Goal: Task Accomplishment & Management: Manage account settings

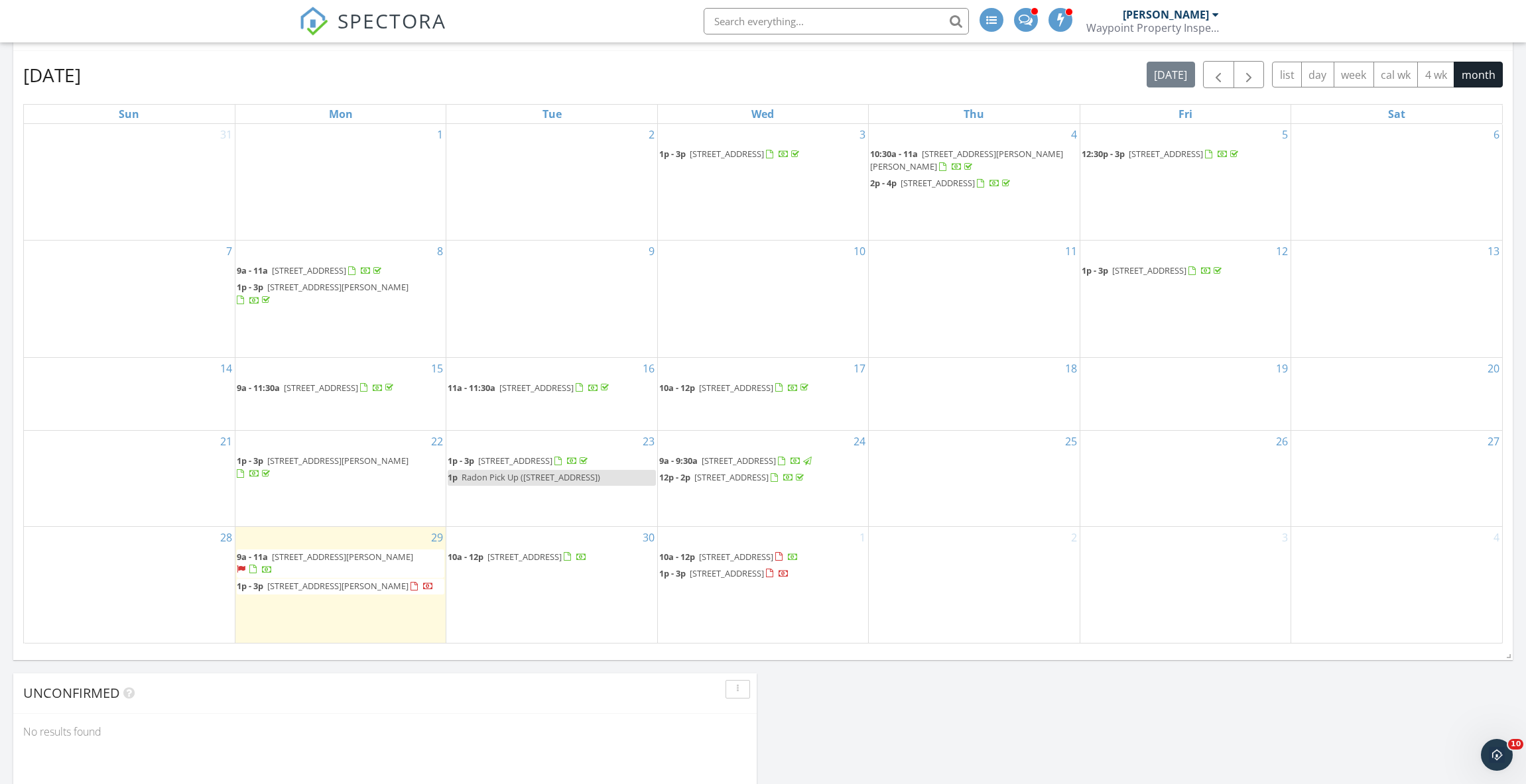
scroll to position [1227, 1547]
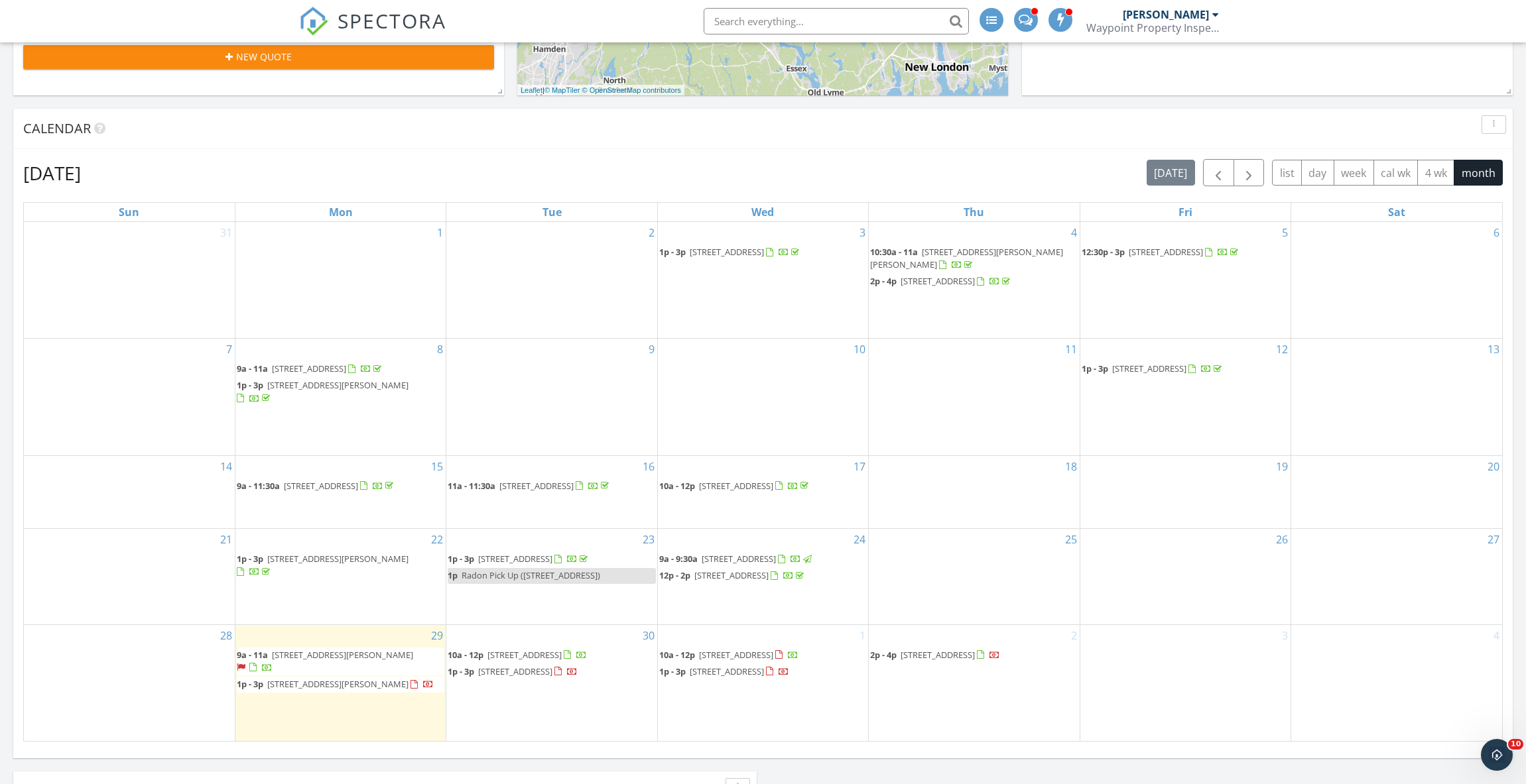
scroll to position [862, 0]
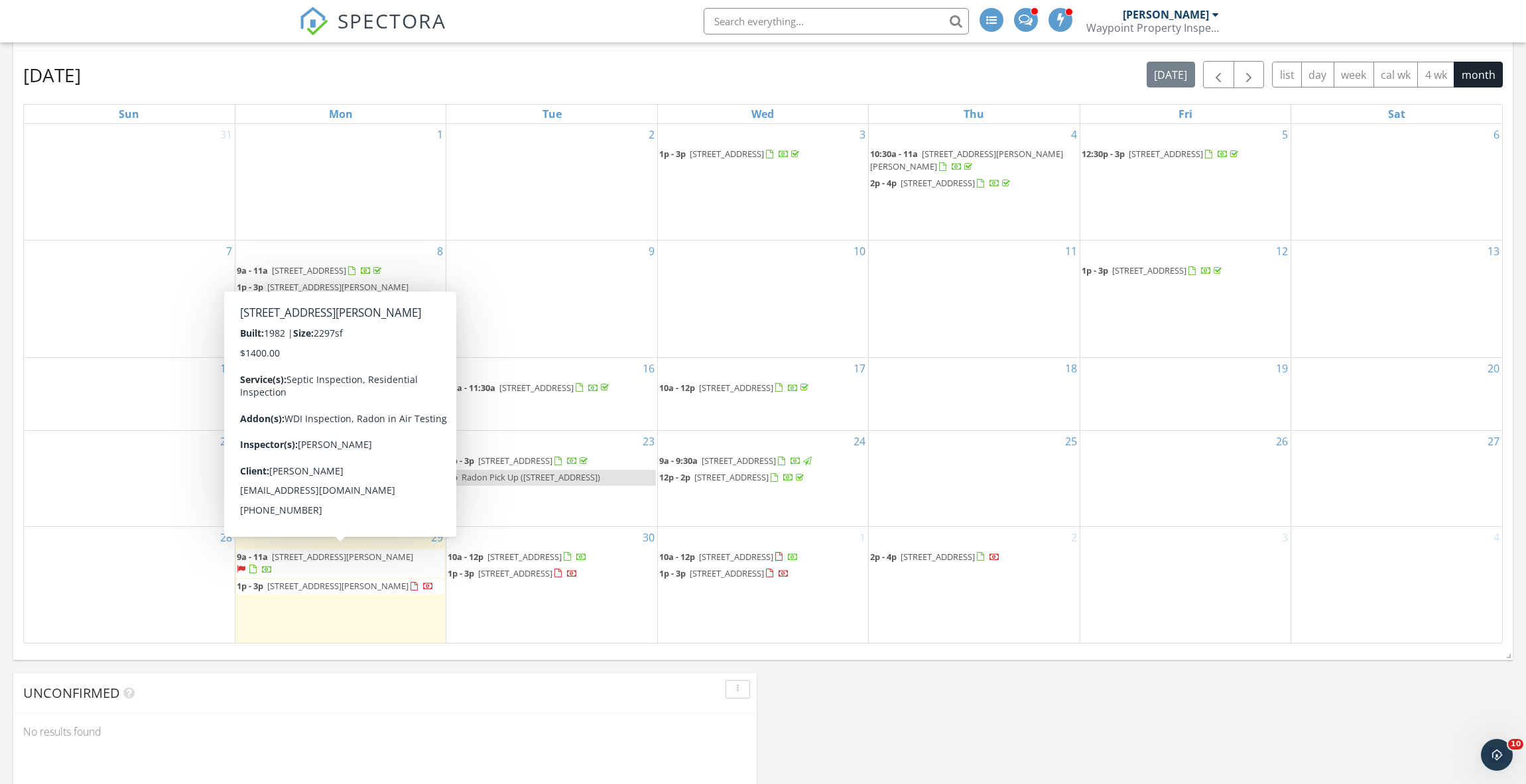
click at [314, 551] on span "922 Flanders Rd, Southington 06489" at bounding box center [343, 557] width 141 height 12
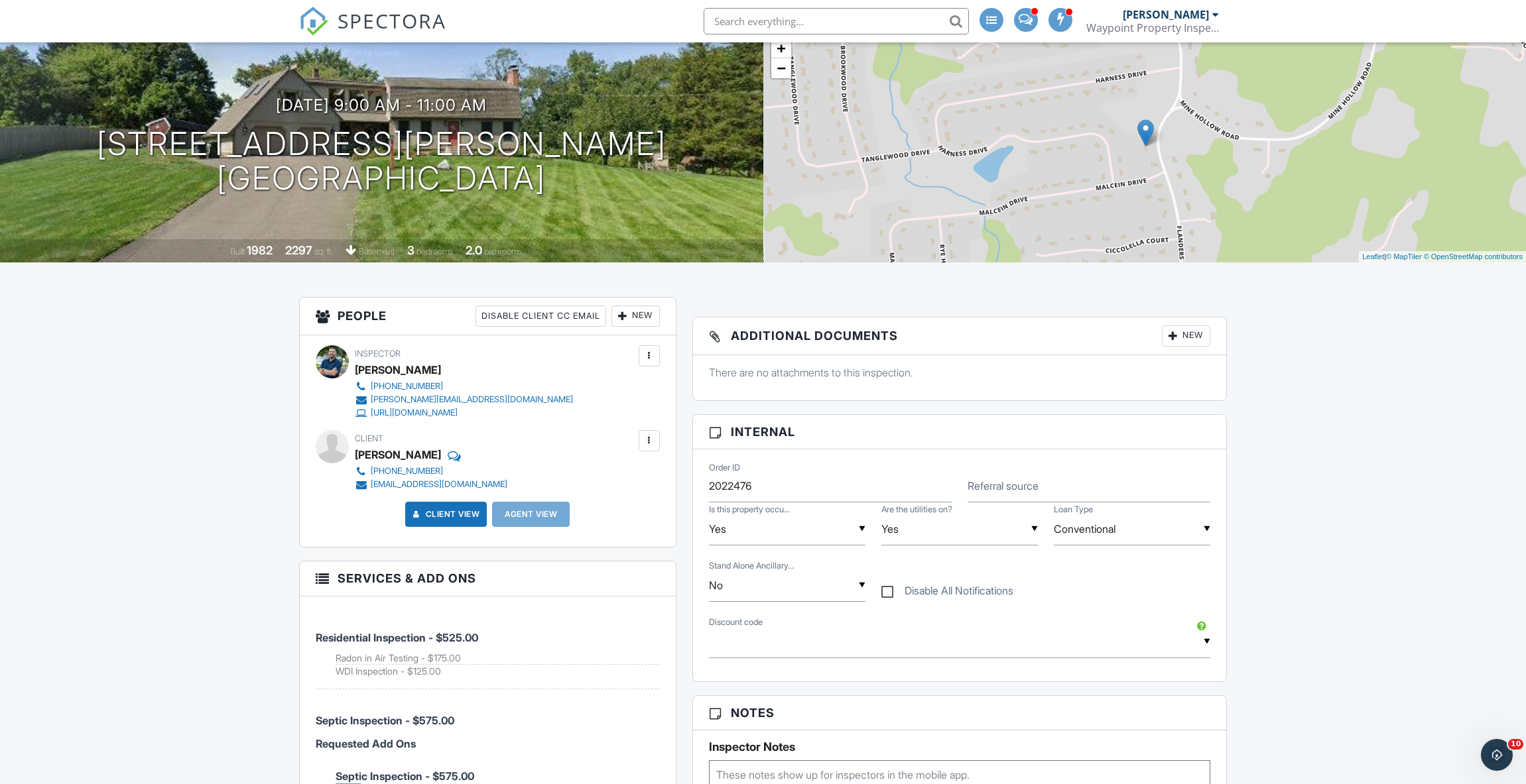
scroll to position [397, 0]
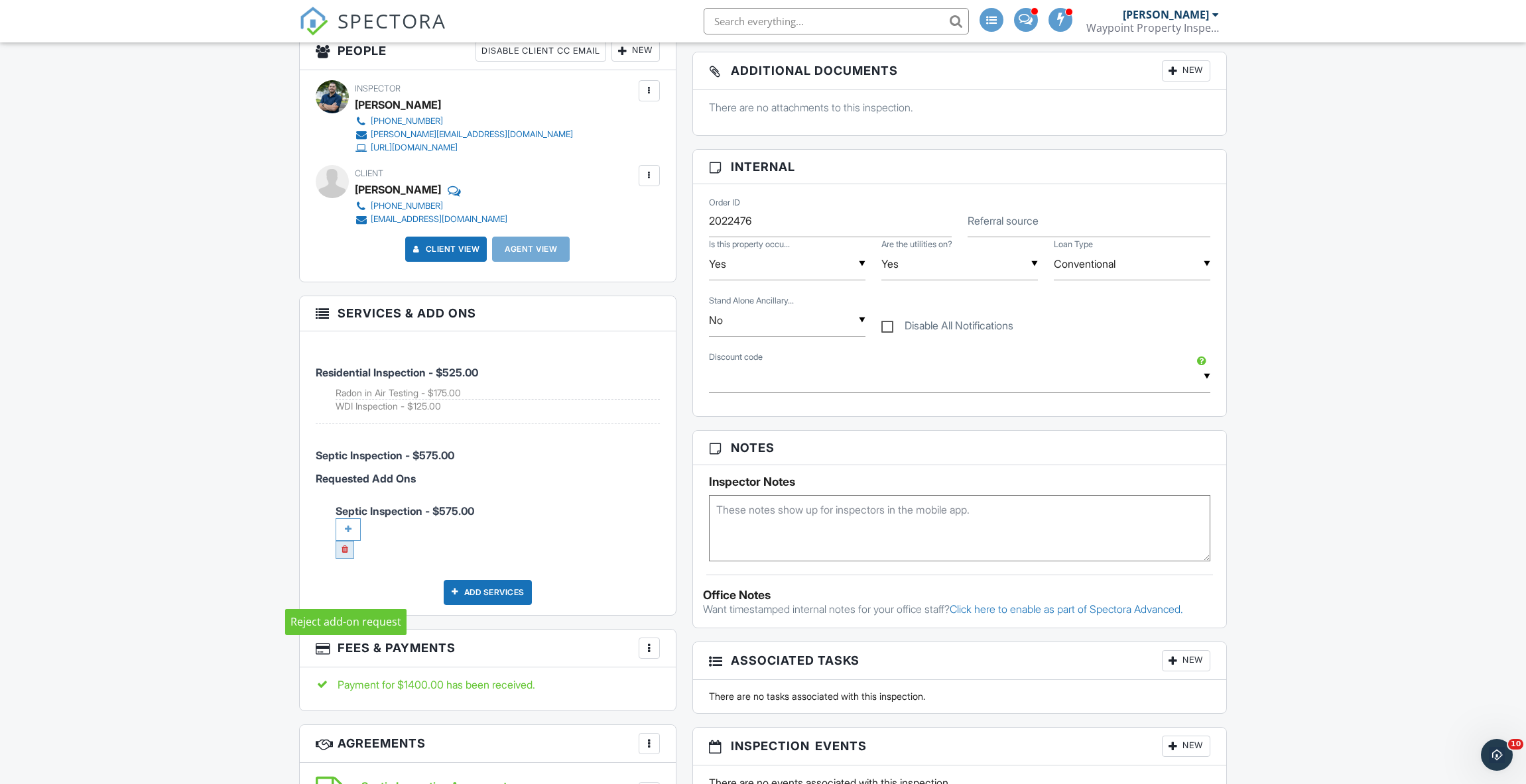
click at [346, 559] on link at bounding box center [345, 550] width 19 height 18
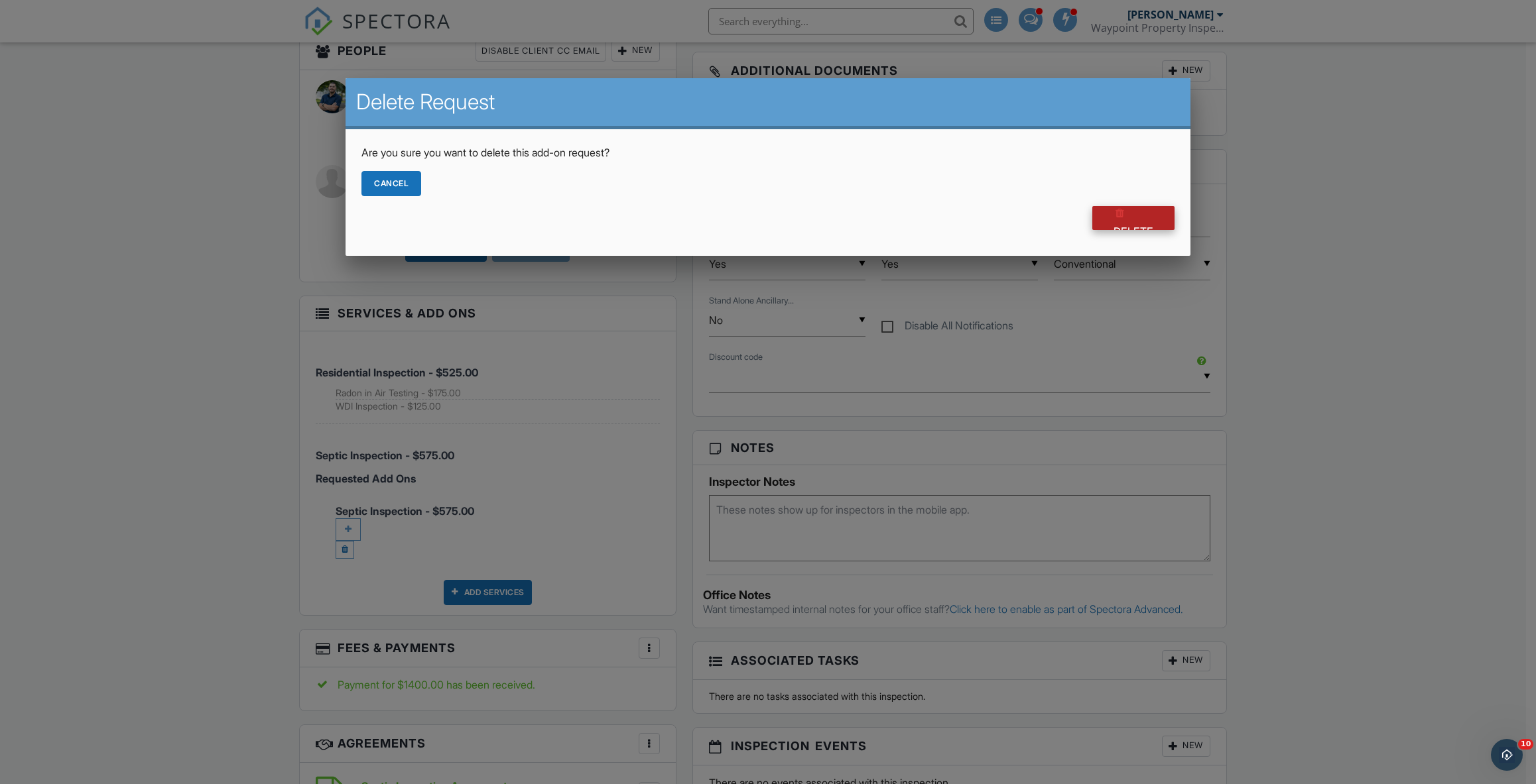
click at [1113, 214] on div at bounding box center [1119, 213] width 13 height 13
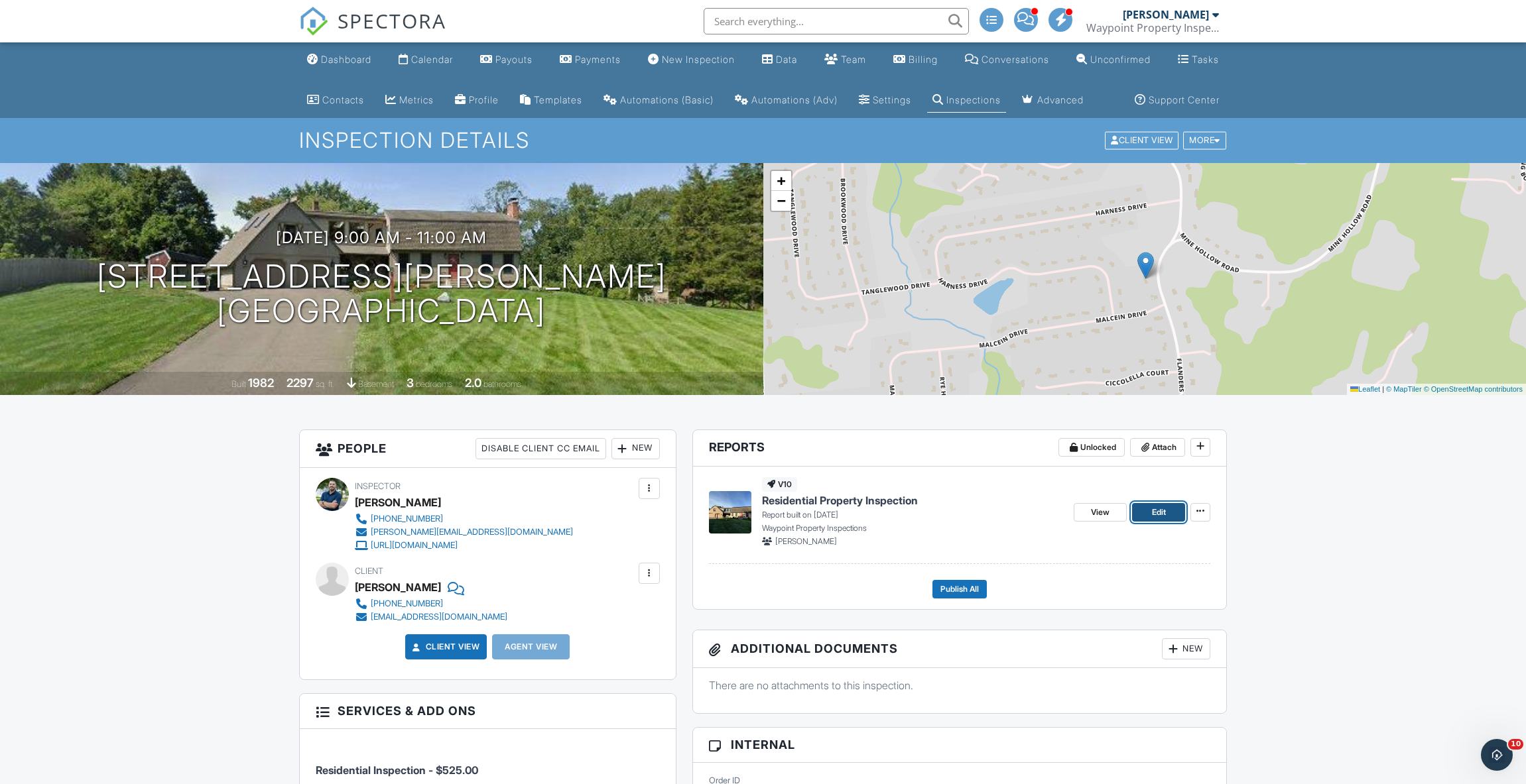
click at [1178, 522] on link "Edit" at bounding box center [1158, 512] width 53 height 19
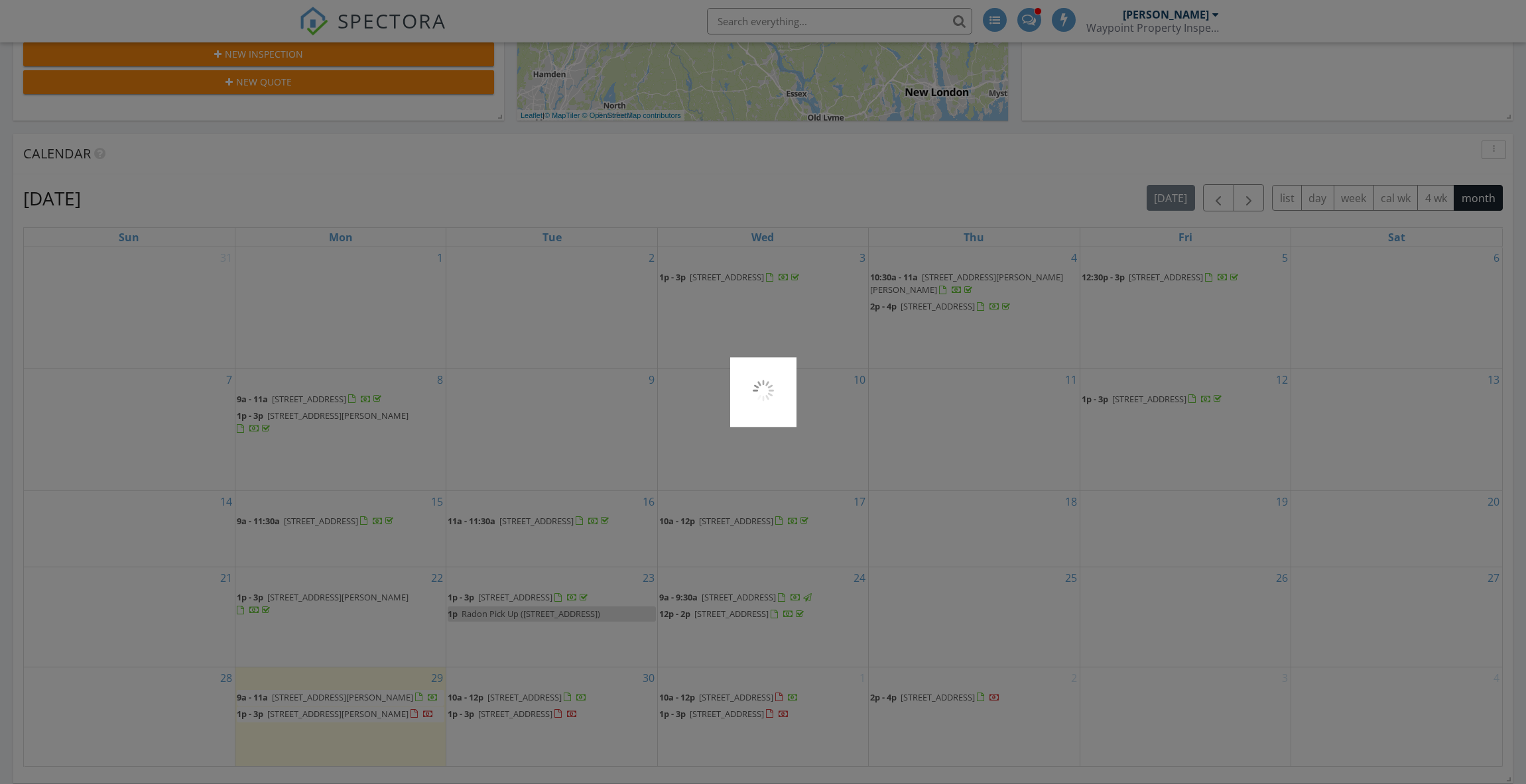
scroll to position [1227, 1547]
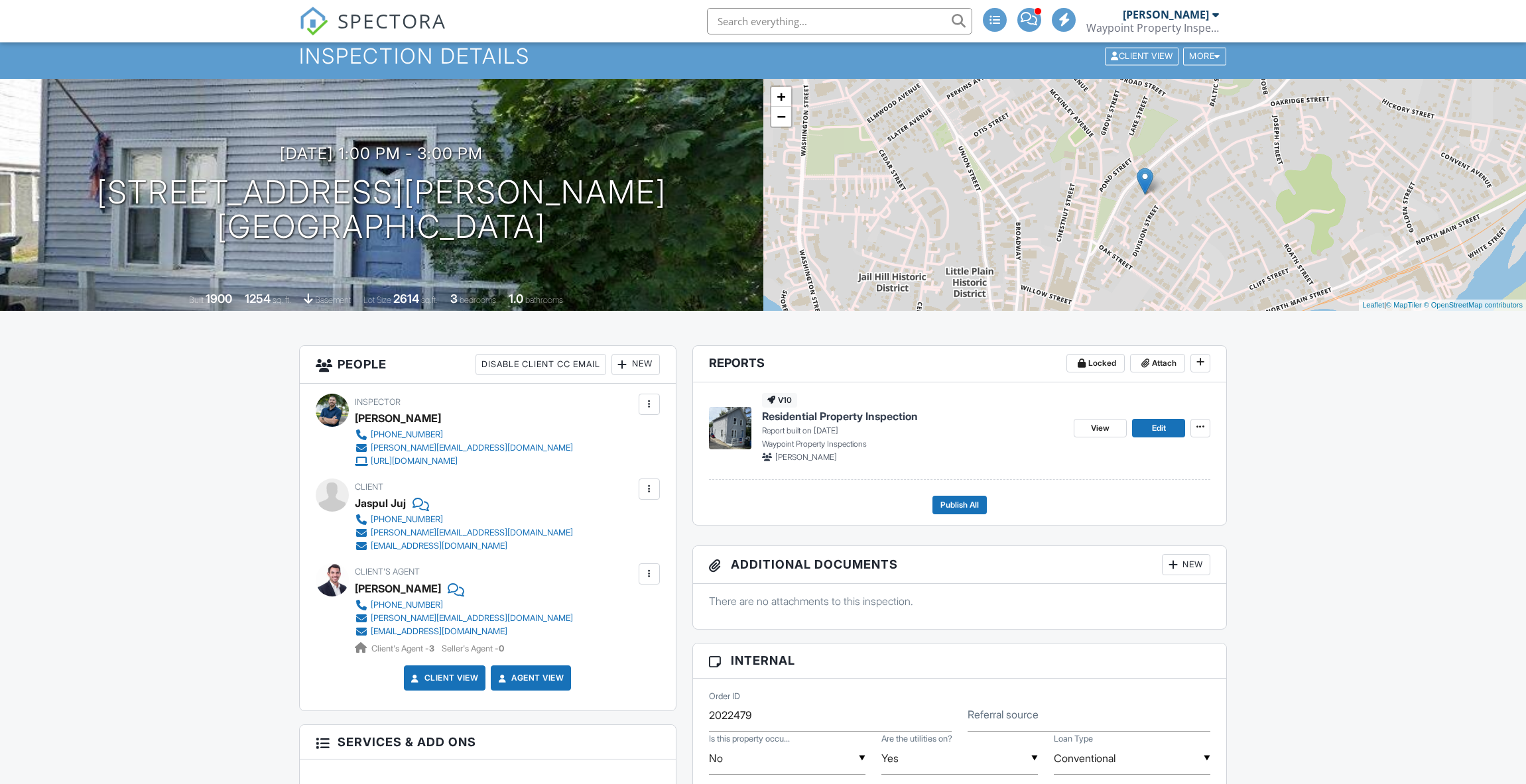
scroll to position [132, 0]
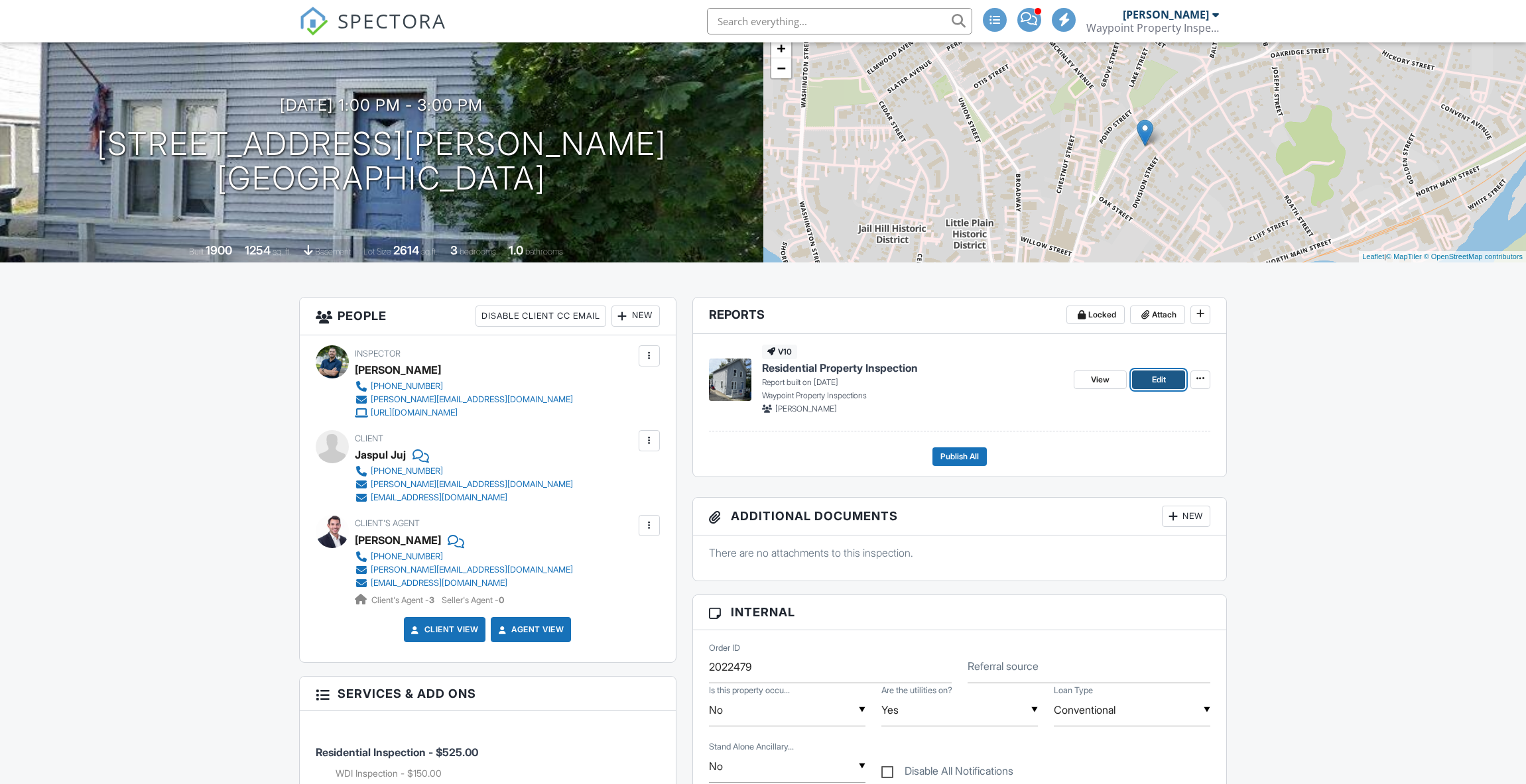
click at [1146, 390] on link "Edit" at bounding box center [1158, 380] width 53 height 19
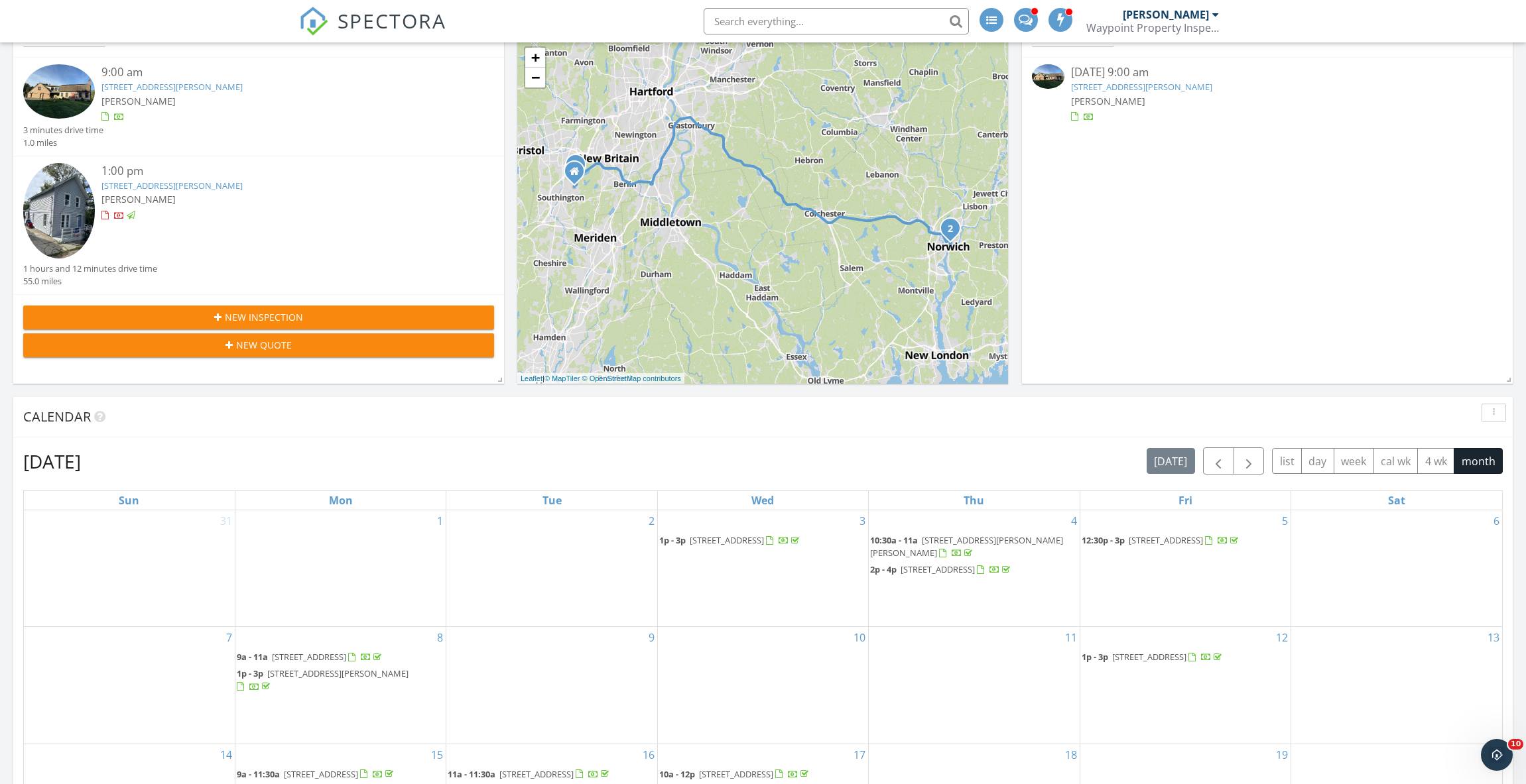
scroll to position [397, 0]
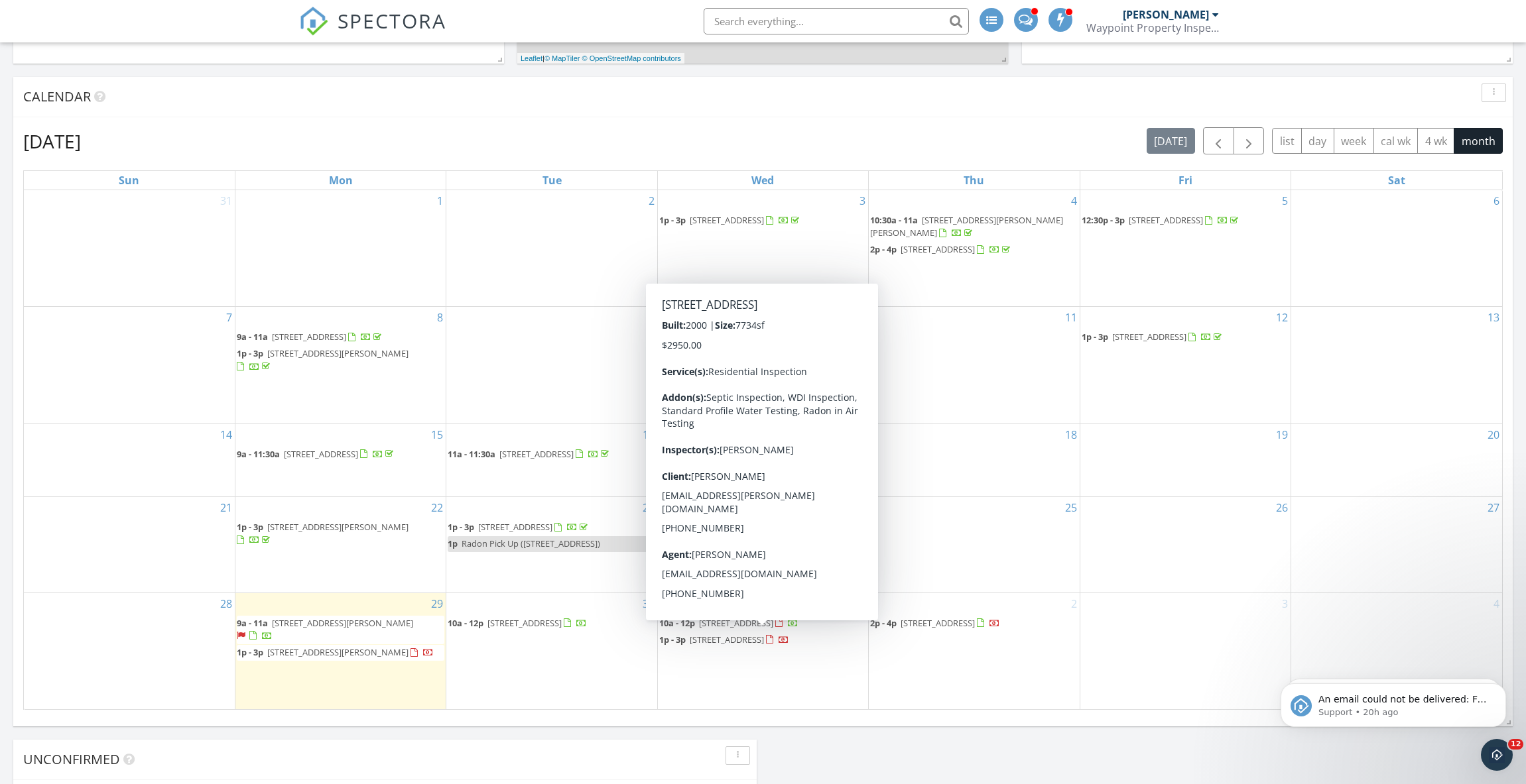
click at [764, 634] on span "20 Country Ct, Woodbridge 06525" at bounding box center [727, 640] width 75 height 12
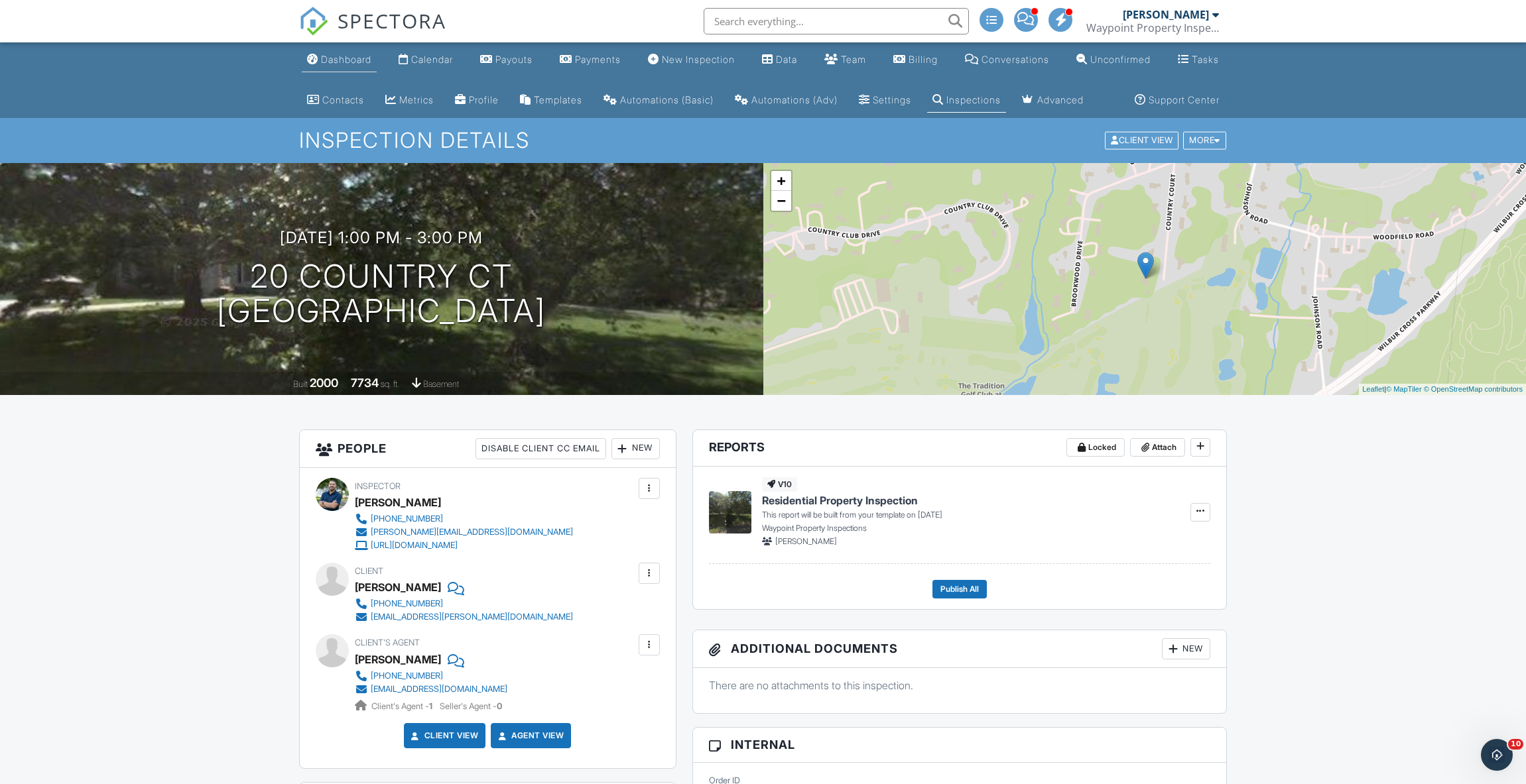
click at [329, 65] on div "Dashboard" at bounding box center [346, 59] width 51 height 11
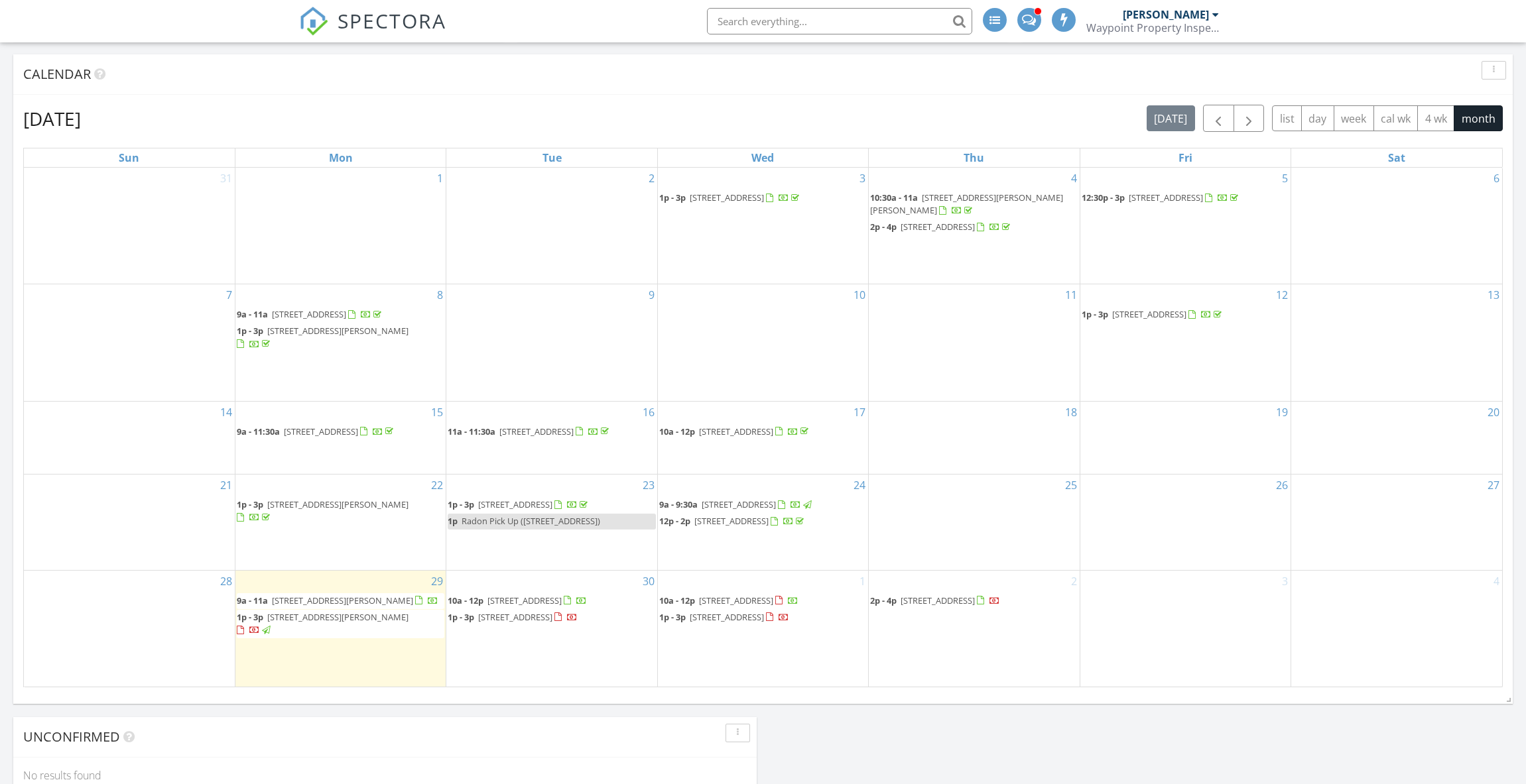
scroll to position [634, 0]
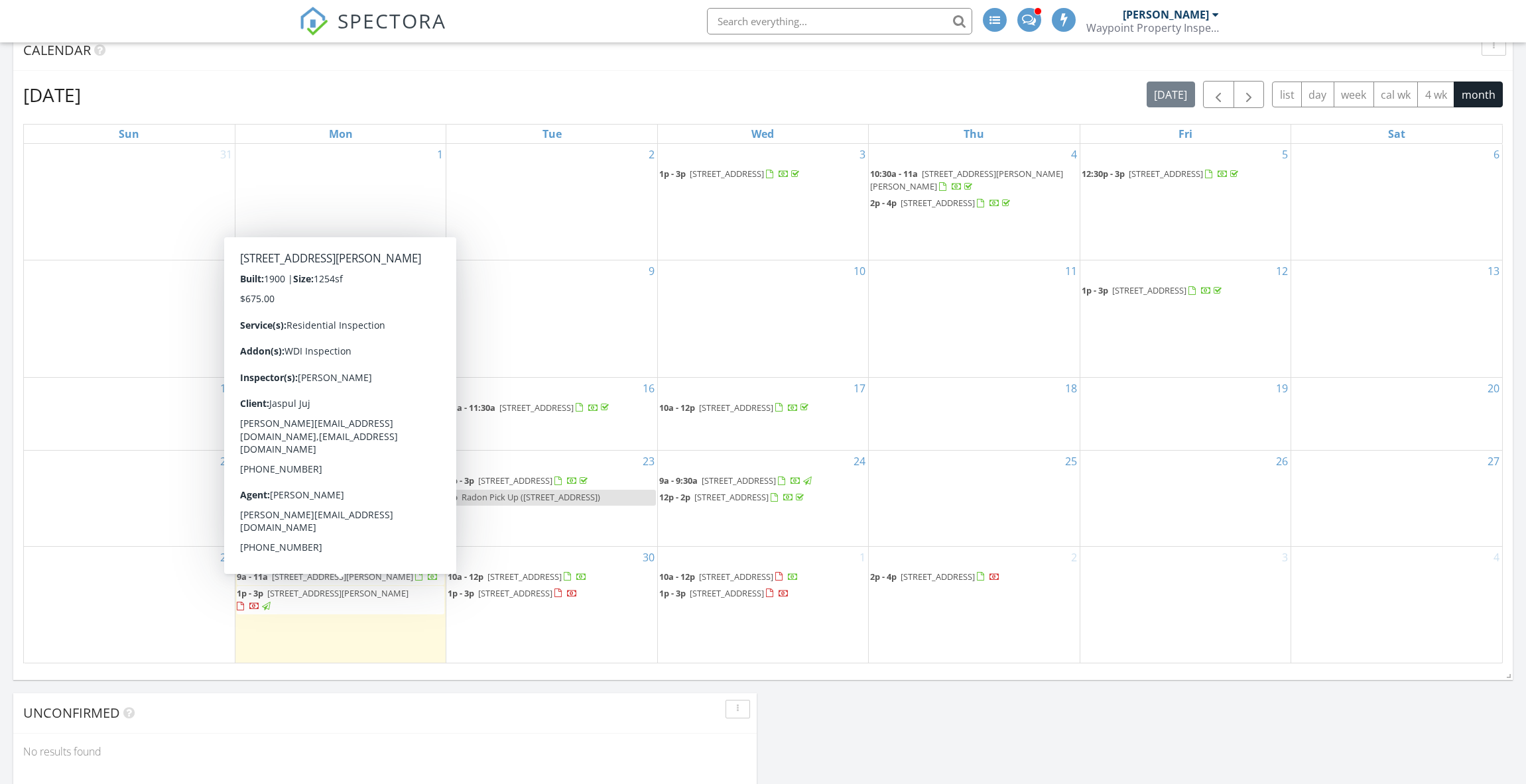
drag, startPoint x: 408, startPoint y: 543, endPoint x: 397, endPoint y: 555, distance: 16.3
click at [248, 603] on div at bounding box center [242, 608] width 11 height 11
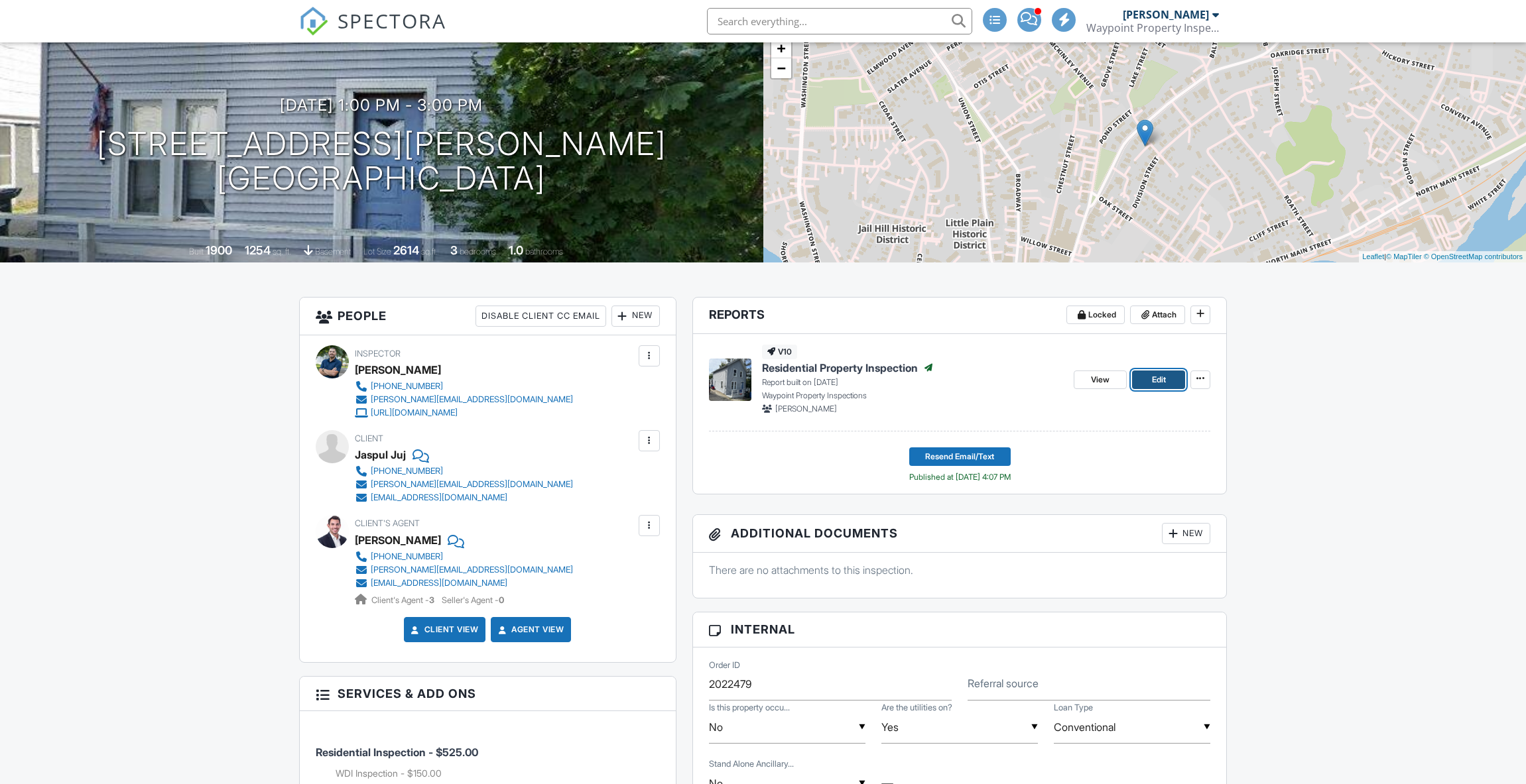
click at [1169, 390] on link "Edit" at bounding box center [1158, 380] width 53 height 19
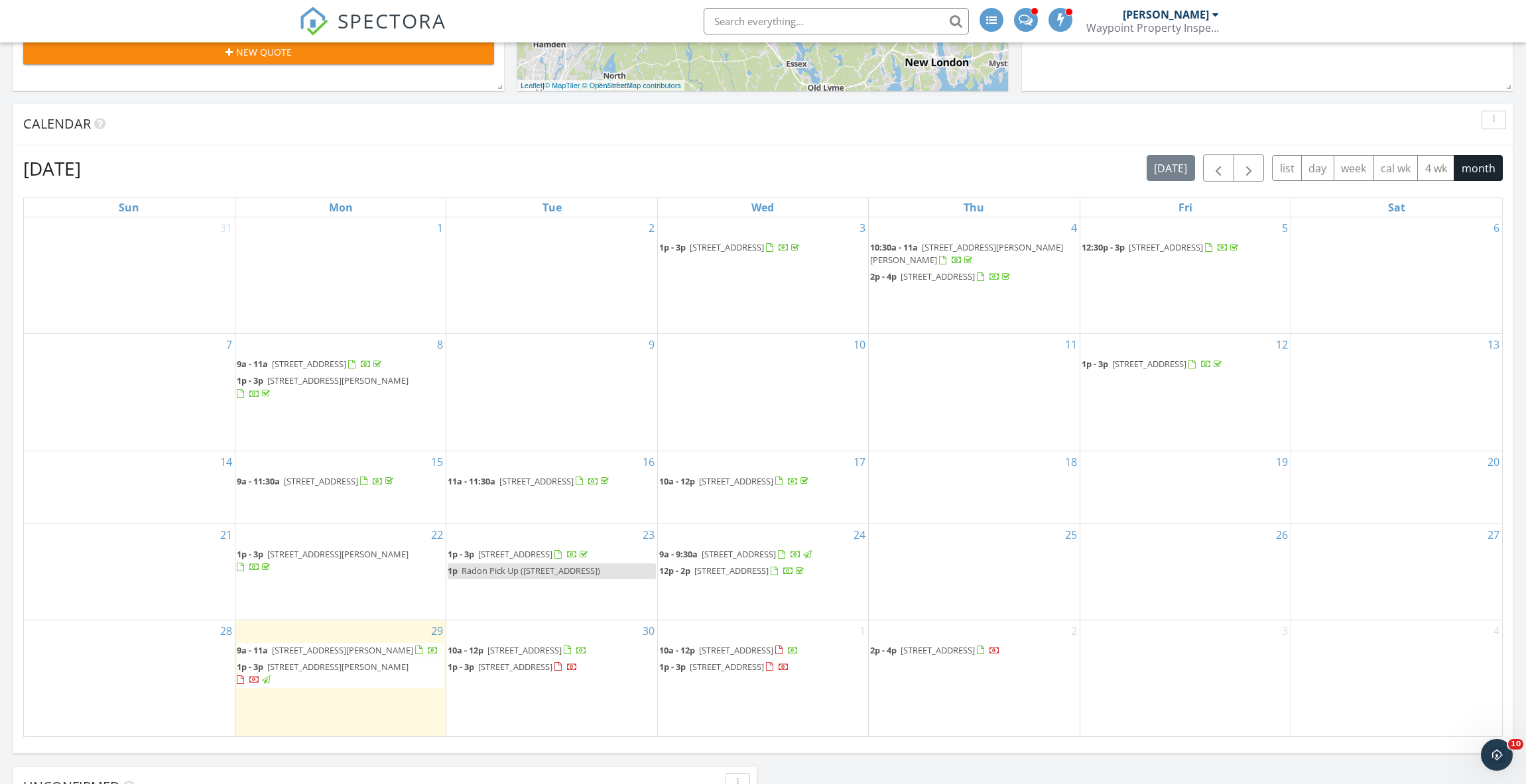
scroll to position [796, 0]
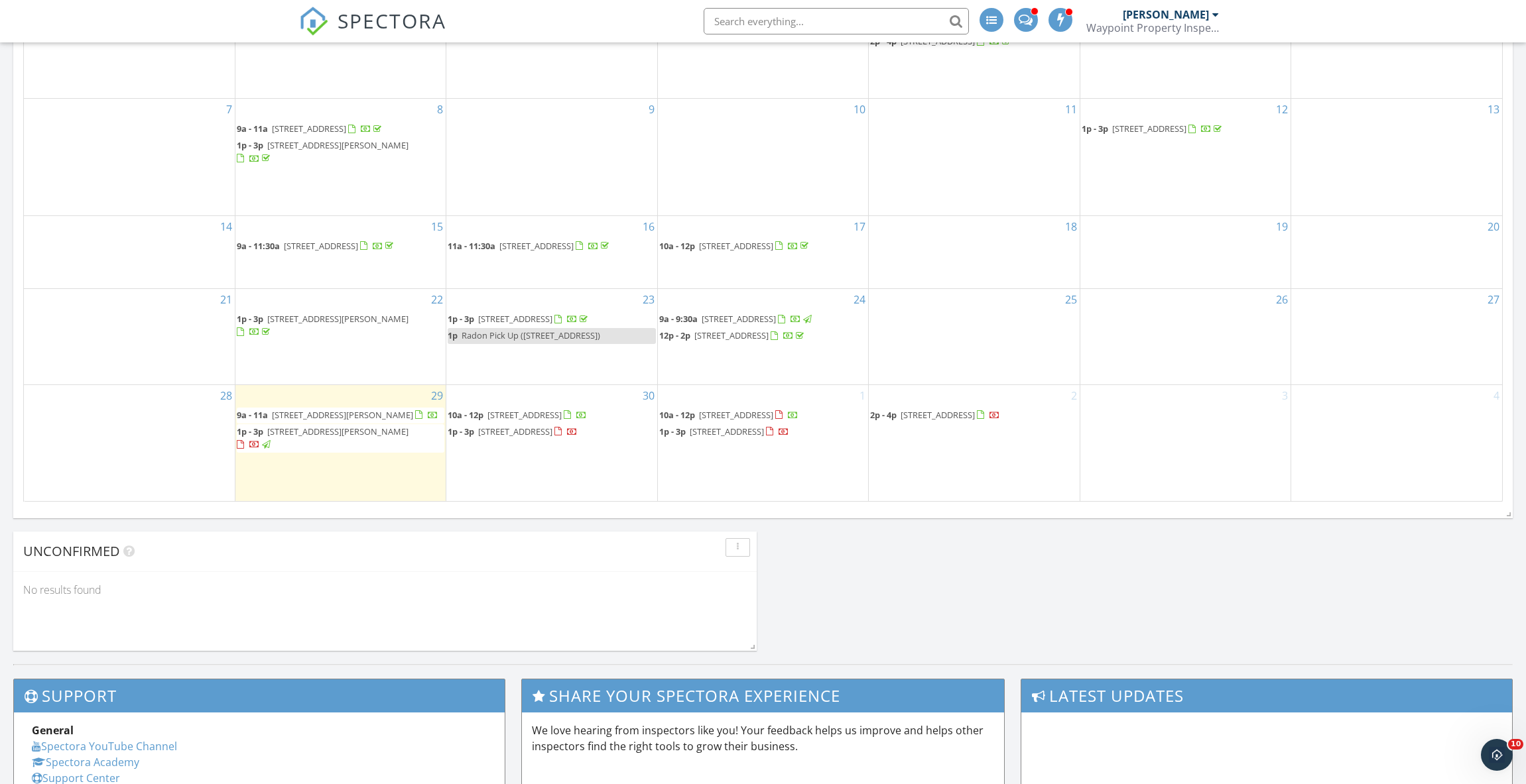
click at [744, 425] on span "20 Country Ct, Woodbridge 06525" at bounding box center [727, 431] width 75 height 12
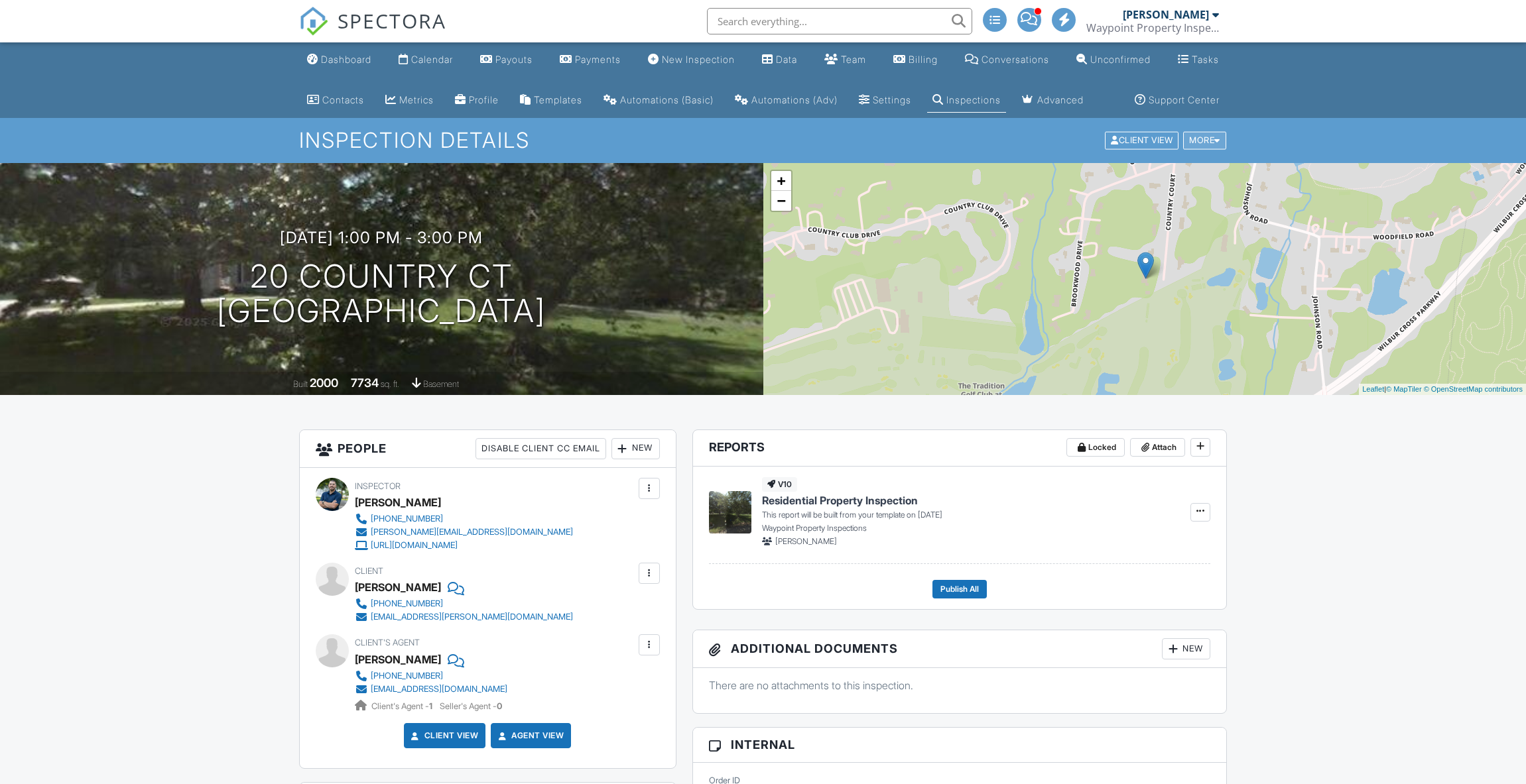
click at [1199, 150] on div "More" at bounding box center [1204, 141] width 43 height 18
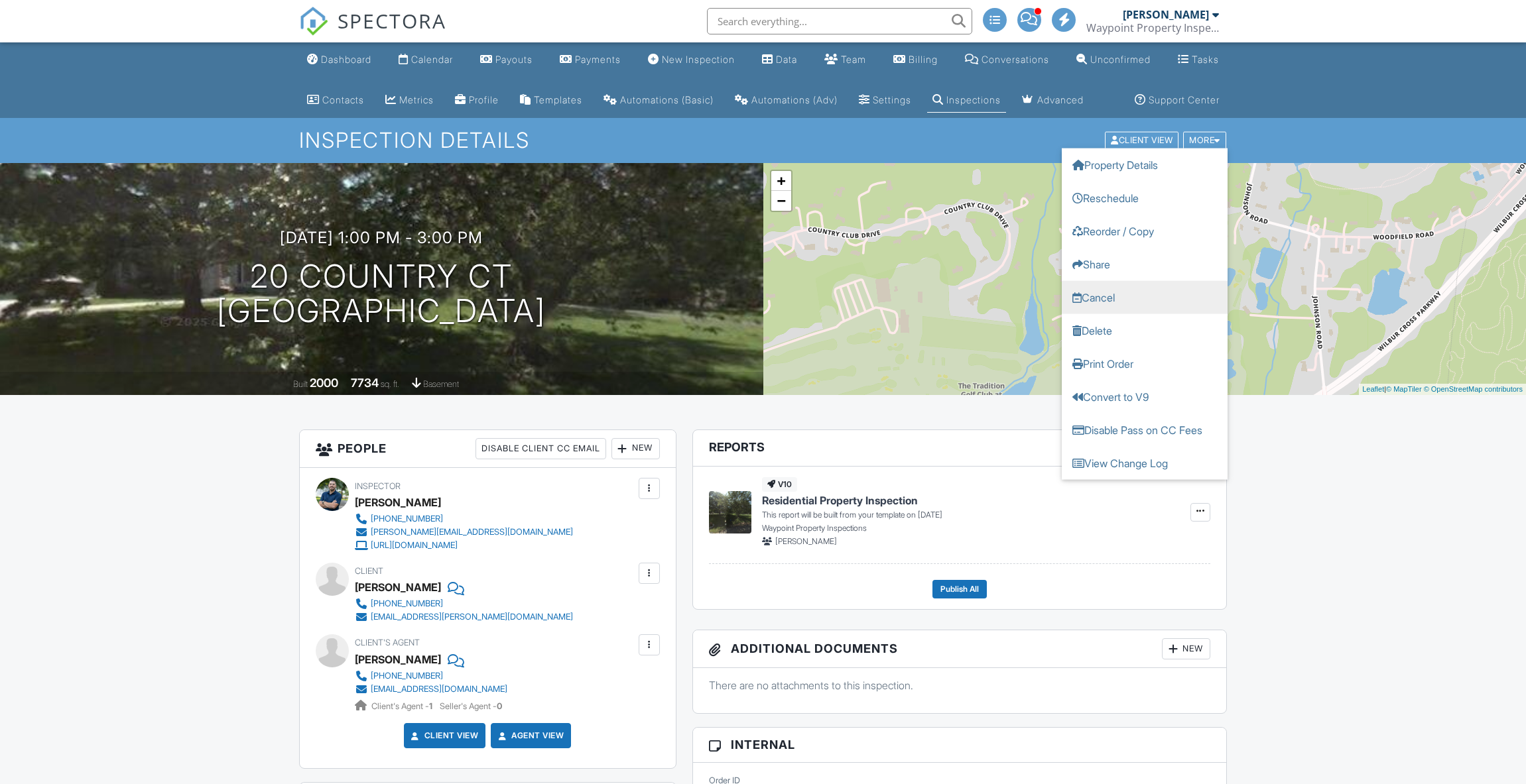
click at [1109, 314] on link "Cancel" at bounding box center [1144, 297] width 166 height 33
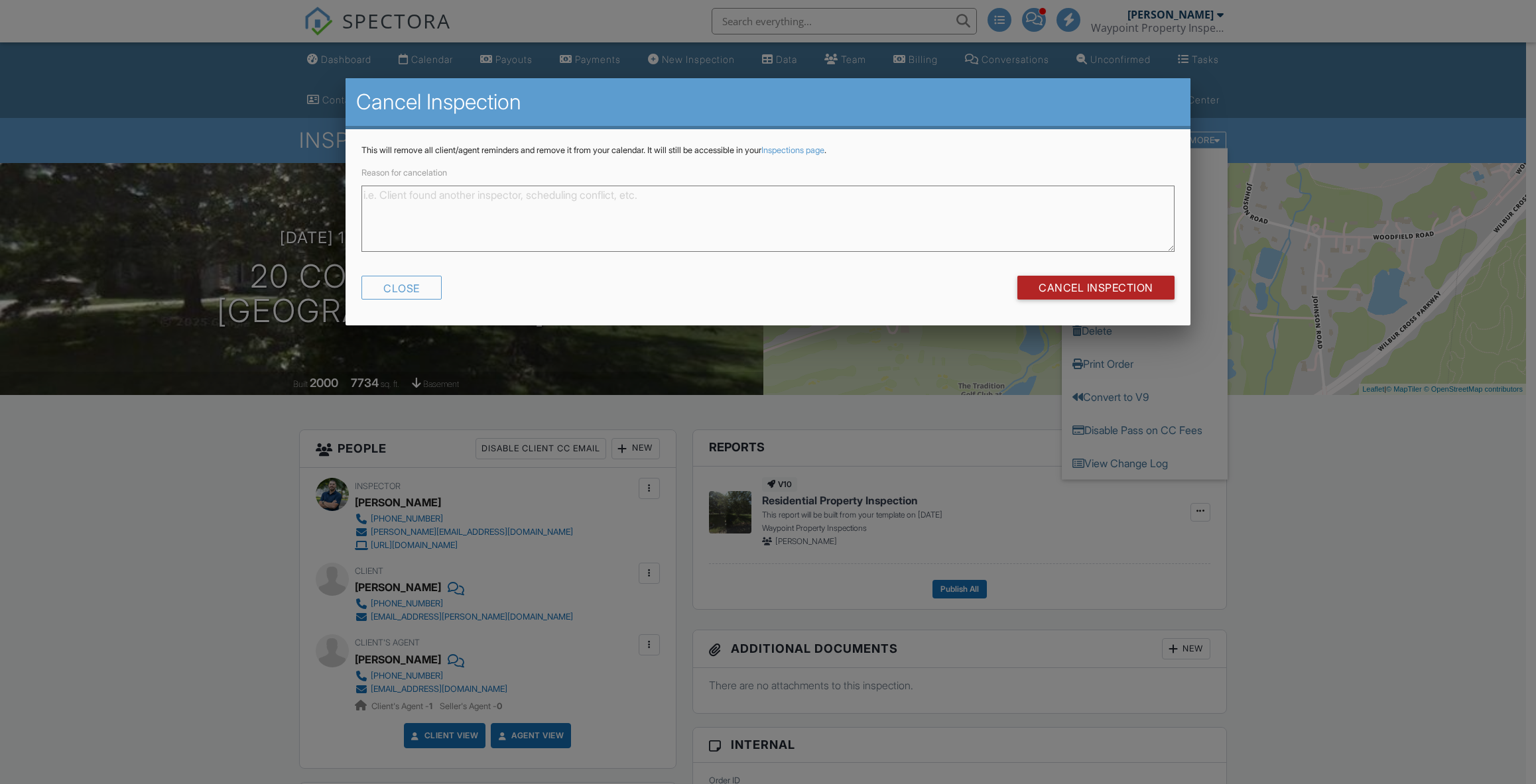
click at [1086, 283] on input "Cancel Inspection" at bounding box center [1097, 288] width 157 height 24
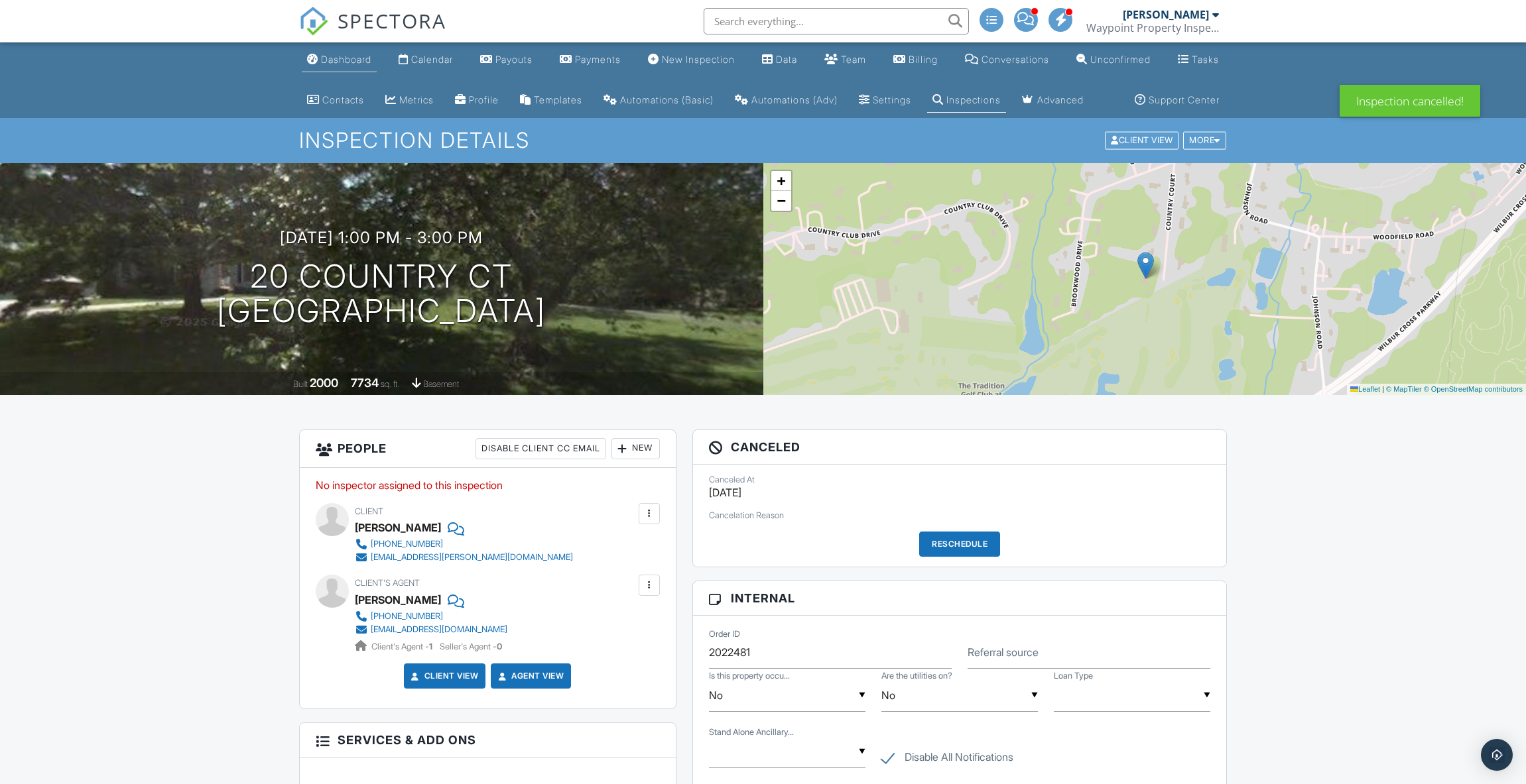
click at [340, 64] on div "Dashboard" at bounding box center [346, 59] width 51 height 11
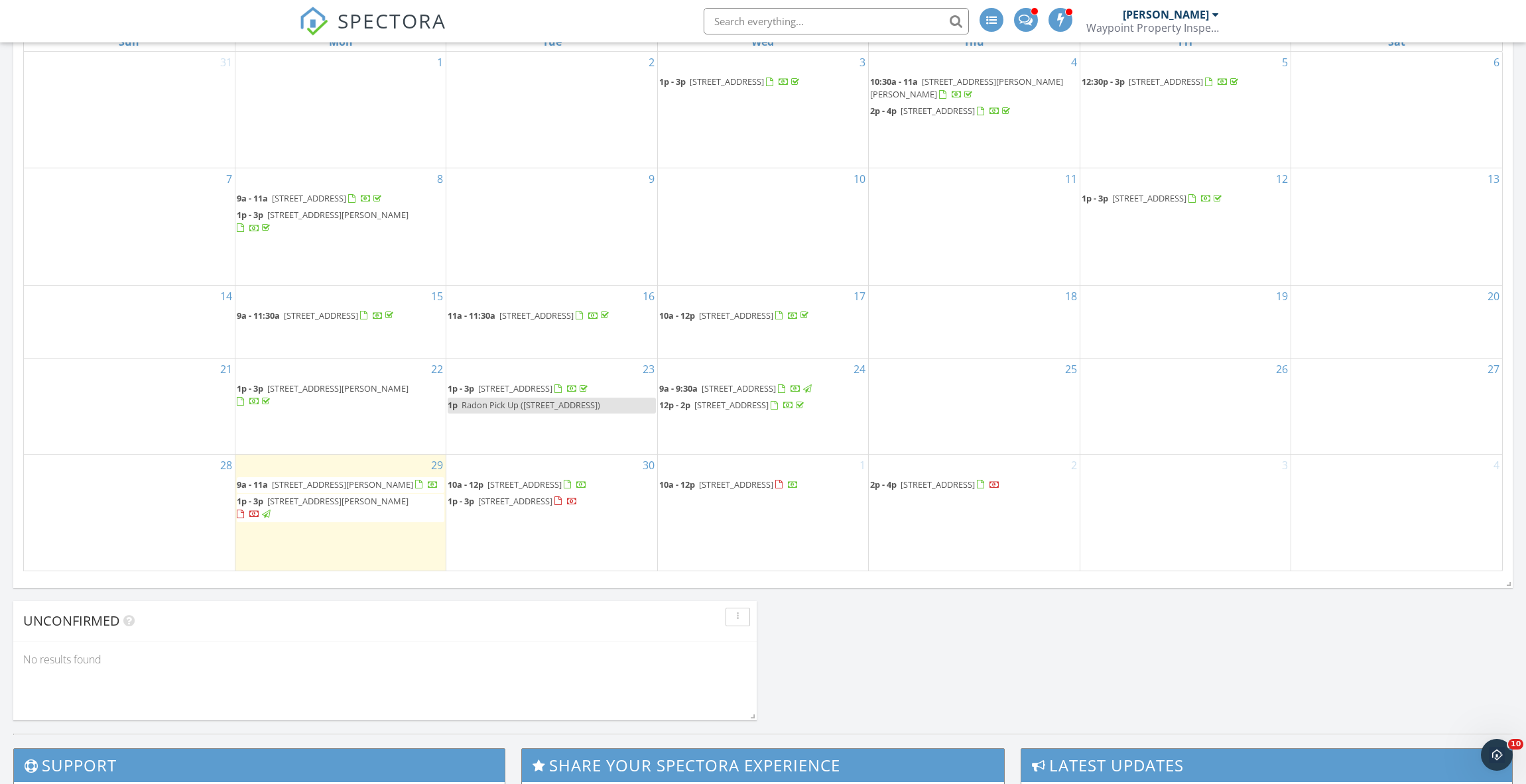
scroll to position [729, 0]
